Goal: Browse casually: Explore the website without a specific task or goal

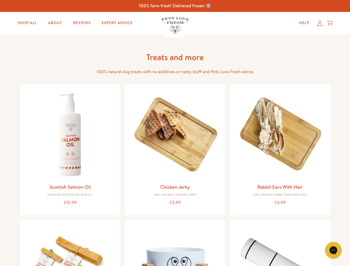
click at [333, 250] on icon "Gorgias live chat" at bounding box center [332, 249] width 5 height 5
